Goal: Find specific page/section: Find specific page/section

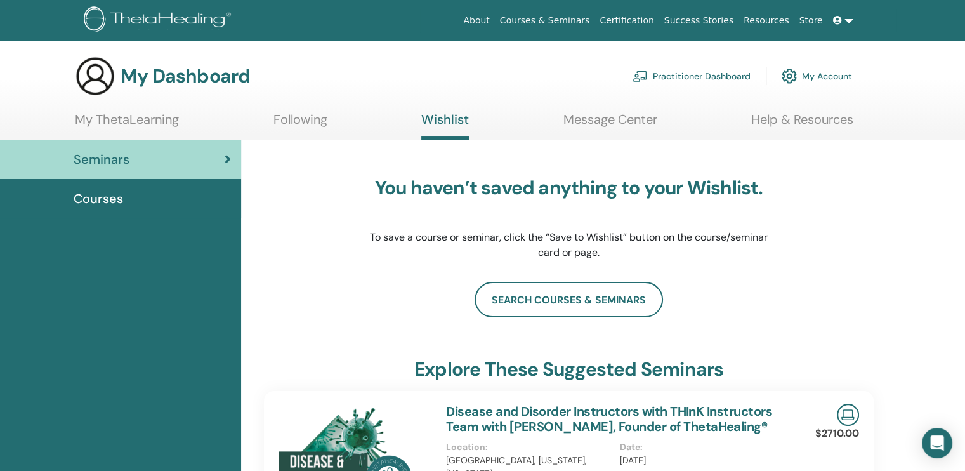
click at [822, 72] on link "My Account" at bounding box center [817, 76] width 70 height 28
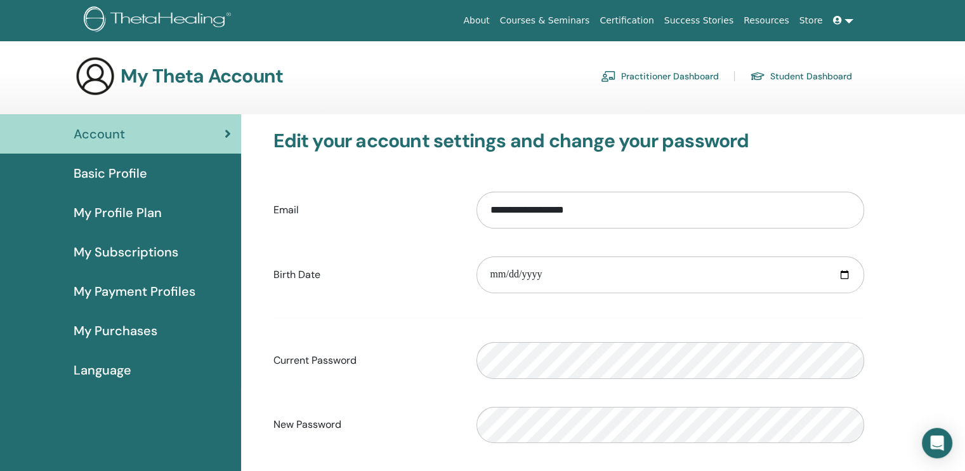
click at [635, 19] on link "Certification" at bounding box center [627, 20] width 64 height 23
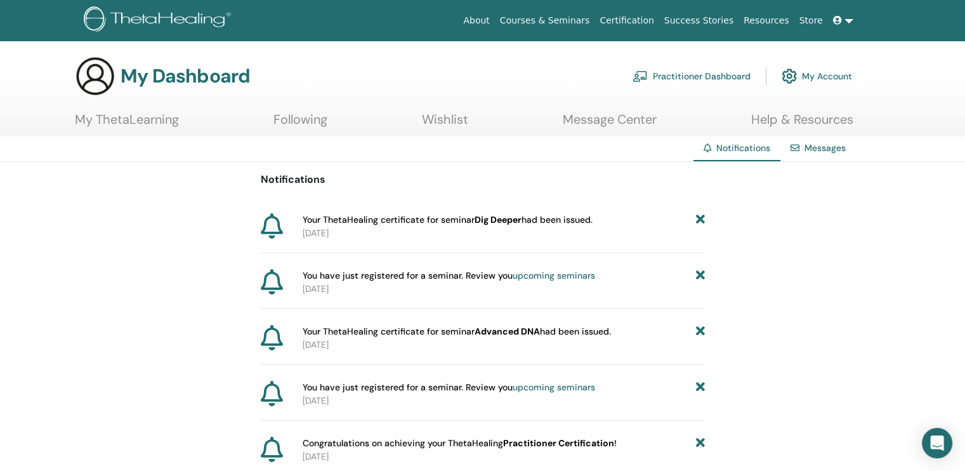
click at [644, 16] on link "Certification" at bounding box center [627, 20] width 64 height 23
